Goal: Task Accomplishment & Management: Use online tool/utility

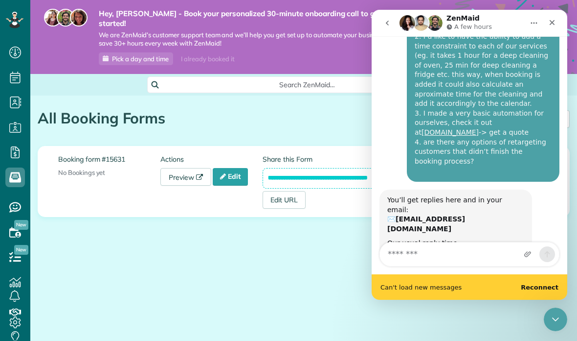
scroll to position [366, 0]
click at [541, 286] on b "Reconnect" at bounding box center [540, 286] width 38 height 7
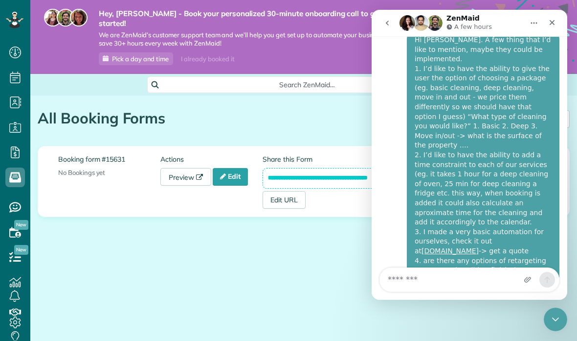
scroll to position [246, 0]
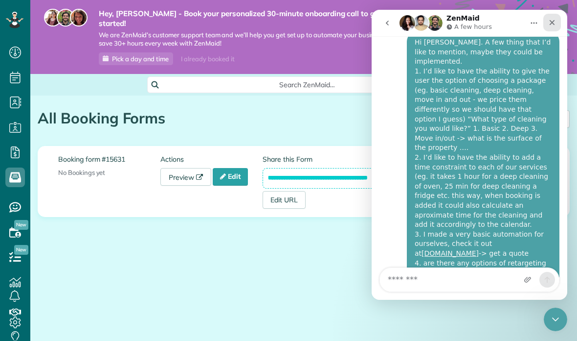
click at [557, 23] on div "Close" at bounding box center [553, 23] width 18 height 18
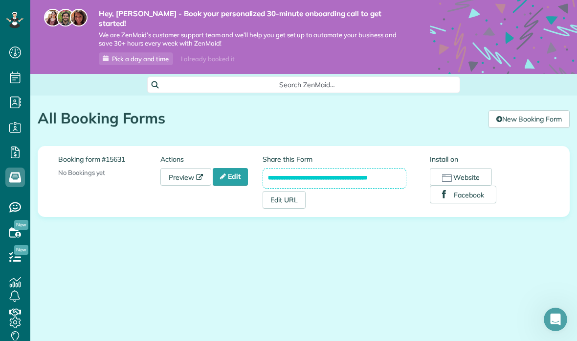
scroll to position [39, 0]
click at [179, 168] on link "Preview" at bounding box center [185, 177] width 51 height 18
click at [555, 320] on icon "Open Intercom Messenger" at bounding box center [554, 318] width 16 height 16
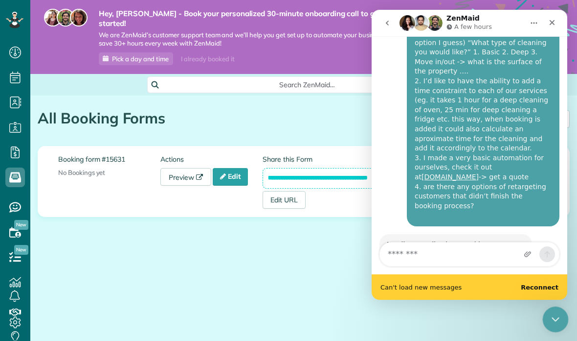
scroll to position [366, 0]
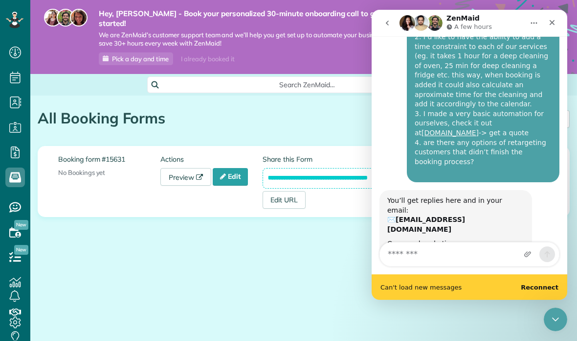
click at [540, 323] on main "Hey, [PERSON_NAME] - Book your personalized 30-minute onboarding call to get st…" at bounding box center [303, 170] width 547 height 341
click at [541, 329] on main "Hey, [PERSON_NAME] - Book your personalized 30-minute onboarding call to get st…" at bounding box center [303, 170] width 547 height 341
click at [542, 326] on main "Hey, [PERSON_NAME] - Book your personalized 30-minute onboarding call to get st…" at bounding box center [303, 170] width 547 height 341
click at [544, 327] on div at bounding box center [556, 319] width 26 height 26
click at [544, 324] on div "Close Intercom Messenger" at bounding box center [554, 317] width 23 height 23
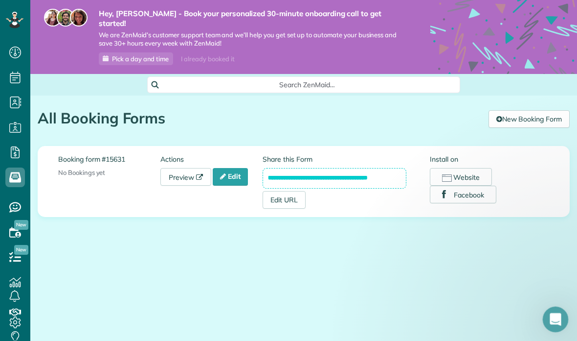
scroll to position [39, 0]
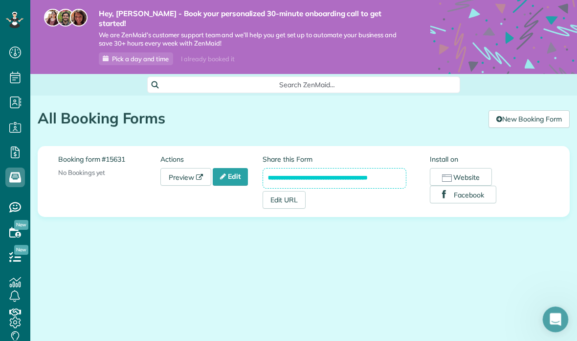
click at [552, 316] on icon "Open Intercom Messenger" at bounding box center [554, 318] width 16 height 16
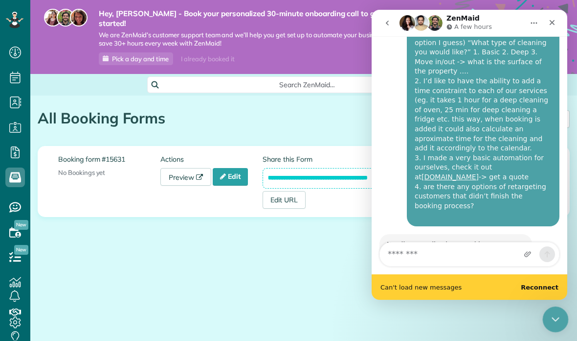
scroll to position [366, 0]
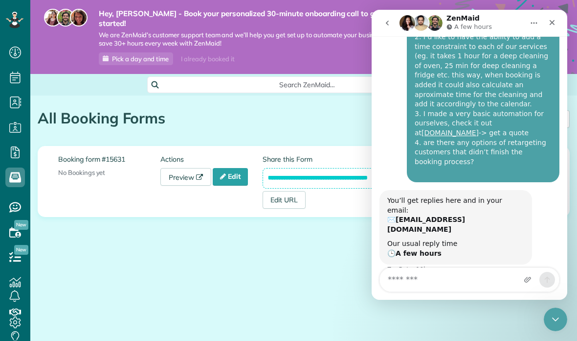
click at [536, 324] on main "Hey, [PERSON_NAME] - Book your personalized 30-minute onboarding call to get st…" at bounding box center [303, 170] width 547 height 341
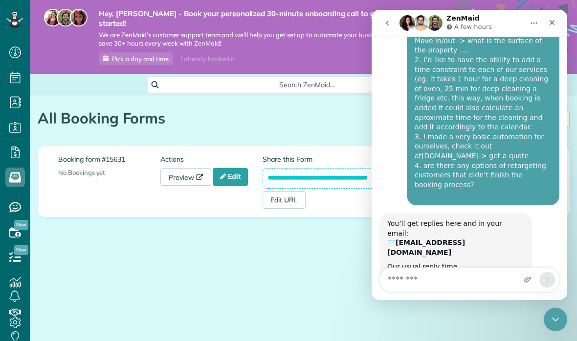
scroll to position [341, 0]
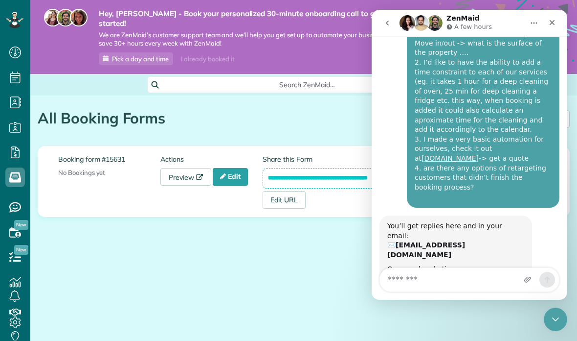
click at [468, 317] on main "Hey, [PERSON_NAME] - Book your personalized 30-minute onboarding call to get st…" at bounding box center [303, 170] width 547 height 341
click at [451, 321] on main "Hey, [PERSON_NAME] - Book your personalized 30-minute onboarding call to get st…" at bounding box center [303, 170] width 547 height 341
click at [445, 315] on main "Hey, [PERSON_NAME] - Book your personalized 30-minute onboarding call to get st…" at bounding box center [303, 170] width 547 height 341
click at [443, 321] on main "Hey, [PERSON_NAME] - Book your personalized 30-minute onboarding call to get st…" at bounding box center [303, 170] width 547 height 341
click at [426, 318] on main "Hey, [PERSON_NAME] - Book your personalized 30-minute onboarding call to get st…" at bounding box center [303, 170] width 547 height 341
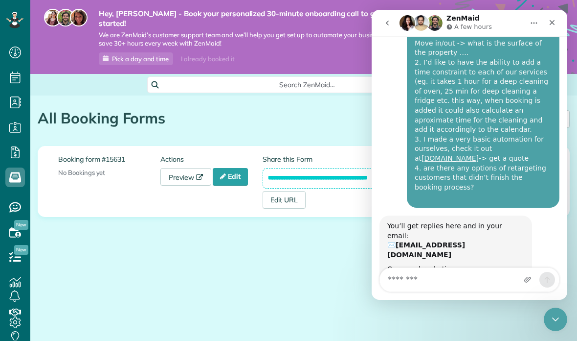
click at [442, 316] on main "Hey, [PERSON_NAME] - Book your personalized 30-minute onboarding call to get st…" at bounding box center [303, 170] width 547 height 341
click at [442, 320] on main "Hey, [PERSON_NAME] - Book your personalized 30-minute onboarding call to get st…" at bounding box center [303, 170] width 547 height 341
click at [558, 58] on div "Hi [PERSON_NAME]. A few thing that I’d like to mention, maybe they could be imp…" at bounding box center [483, 72] width 153 height 271
click at [550, 57] on div "Hi [PERSON_NAME]. A few thing that I’d like to mention, maybe they could be imp…" at bounding box center [483, 72] width 137 height 259
click at [551, 62] on div "Hi [PERSON_NAME]. A few thing that I’d like to mention, maybe they could be imp…" at bounding box center [483, 72] width 137 height 259
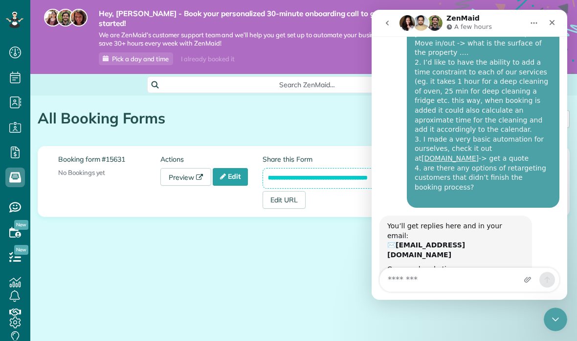
click at [551, 61] on div "Hi [PERSON_NAME]. A few thing that I’d like to mention, maybe they could be imp…" at bounding box center [483, 72] width 137 height 259
click at [381, 61] on div "Hi [PERSON_NAME]. A few thing that I’d like to mention, maybe they could be imp…" at bounding box center [470, 76] width 180 height 278
click at [392, 62] on div "Hi [PERSON_NAME]. A few thing that I’d like to mention, maybe they could be imp…" at bounding box center [470, 76] width 180 height 278
click at [310, 250] on div "**********" at bounding box center [303, 192] width 547 height 195
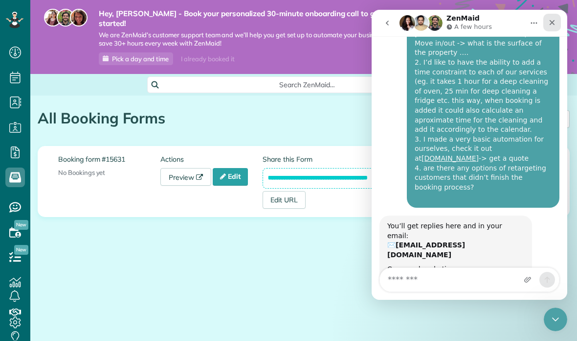
click at [544, 27] on div "Close" at bounding box center [553, 23] width 18 height 18
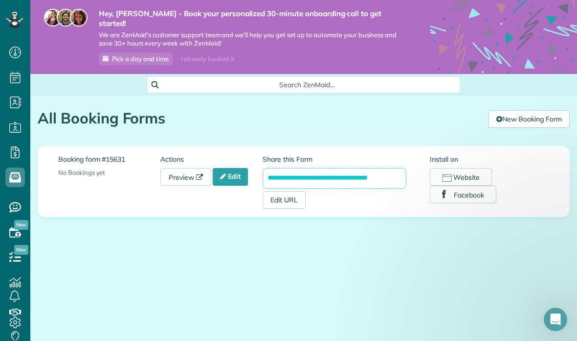
scroll to position [39, 0]
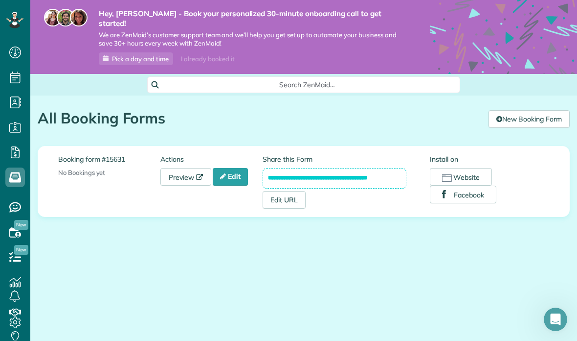
click at [552, 74] on div "Search ZenMaid…" at bounding box center [303, 85] width 547 height 22
click at [146, 55] on span "Pick a day and time" at bounding box center [140, 59] width 57 height 8
